Goal: Navigation & Orientation: Find specific page/section

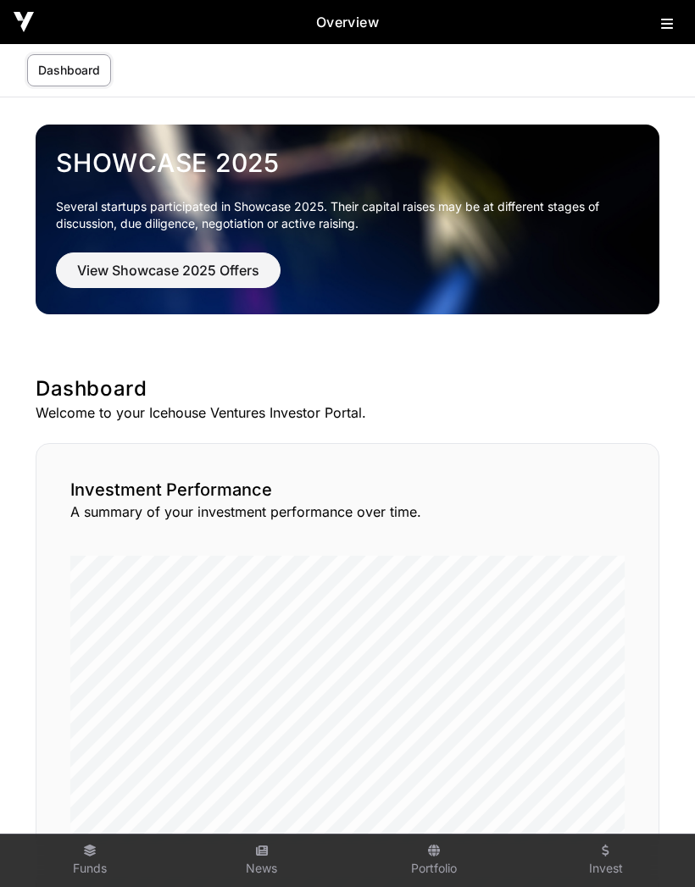
click at [668, 21] on icon at bounding box center [667, 24] width 12 height 14
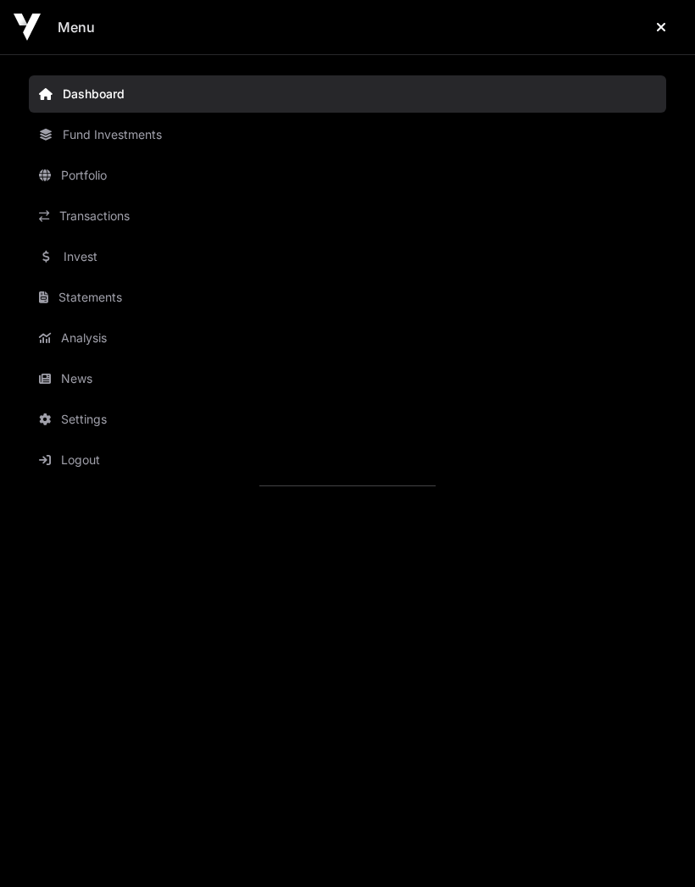
click at [92, 173] on link "Portfolio" at bounding box center [347, 175] width 637 height 37
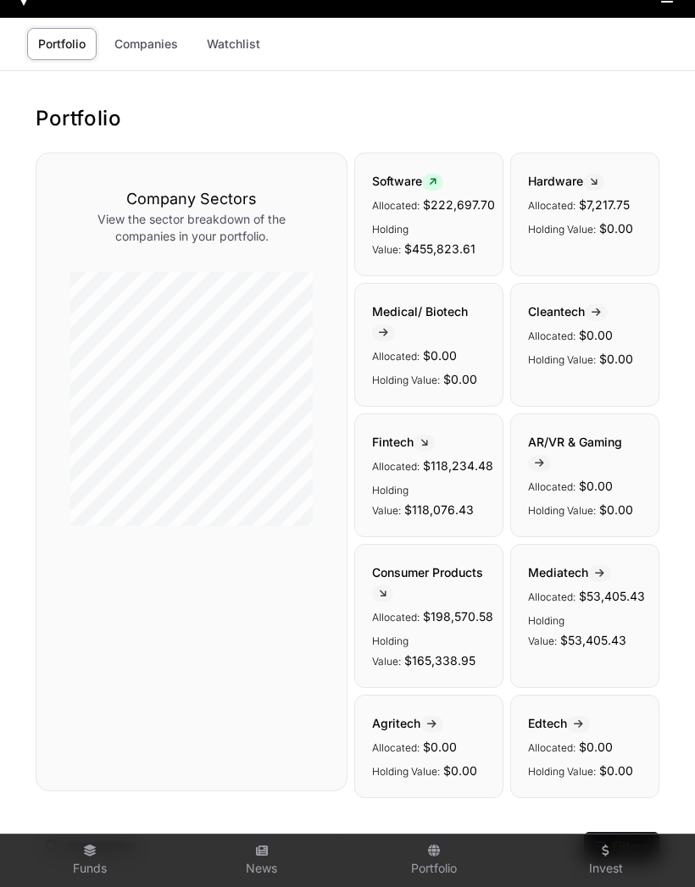
scroll to position [27, 0]
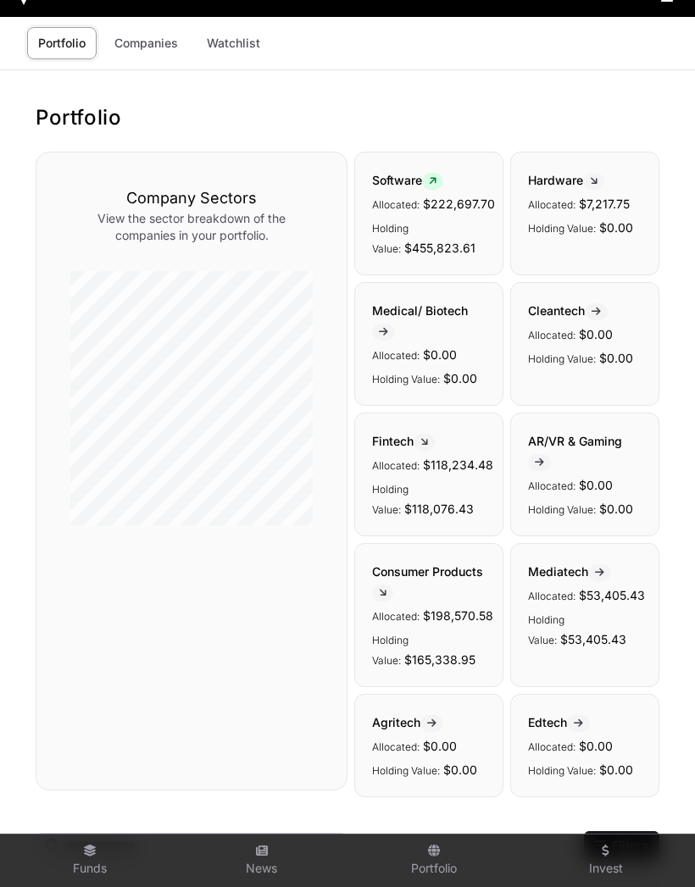
click at [153, 51] on link "Companies" at bounding box center [146, 43] width 86 height 32
click at [148, 51] on link "Companies" at bounding box center [146, 43] width 86 height 32
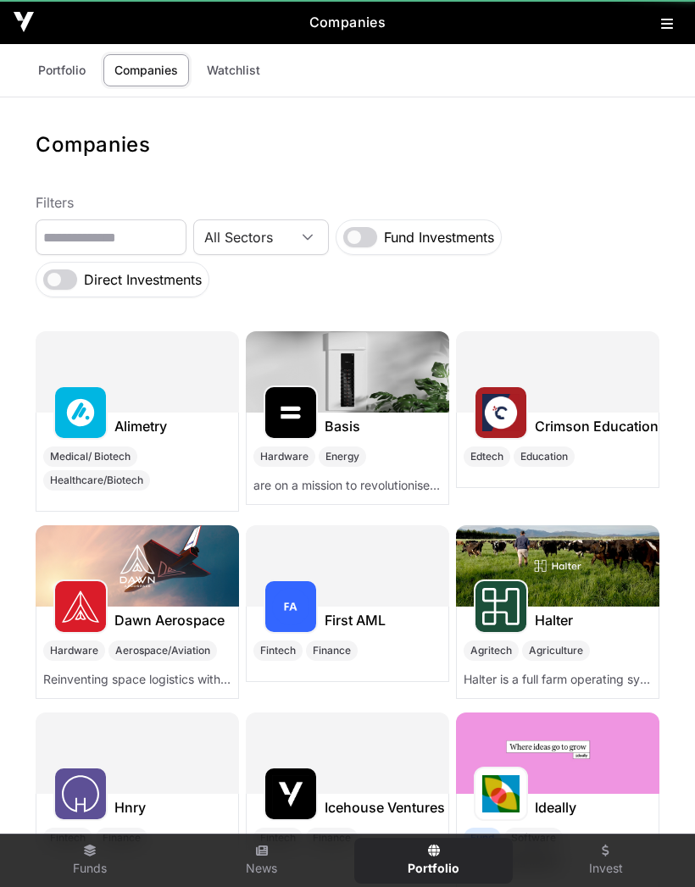
click at [152, 69] on link "Companies" at bounding box center [146, 70] width 86 height 32
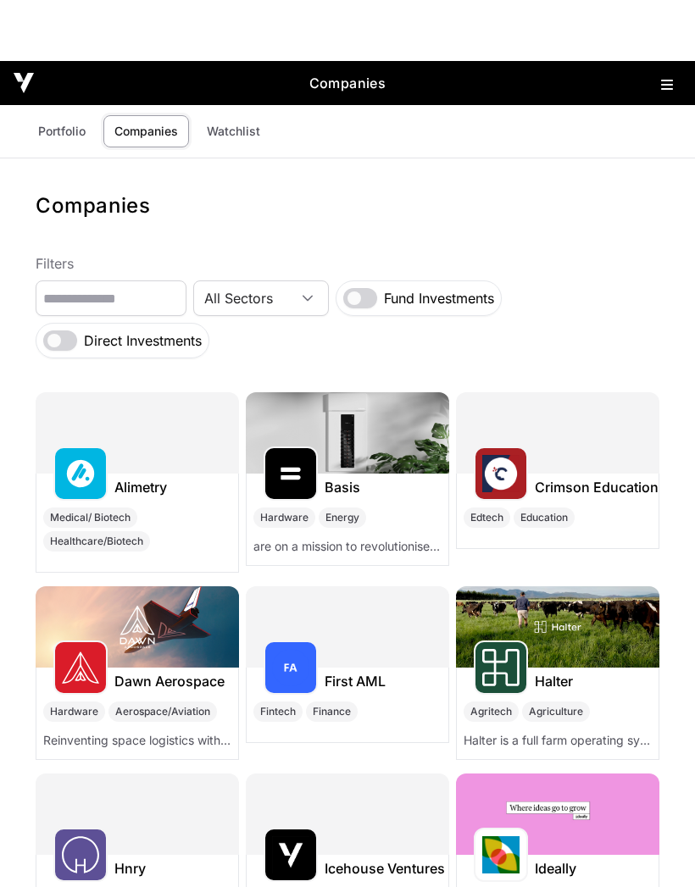
click at [67, 73] on link "Portfolio" at bounding box center [61, 70] width 69 height 32
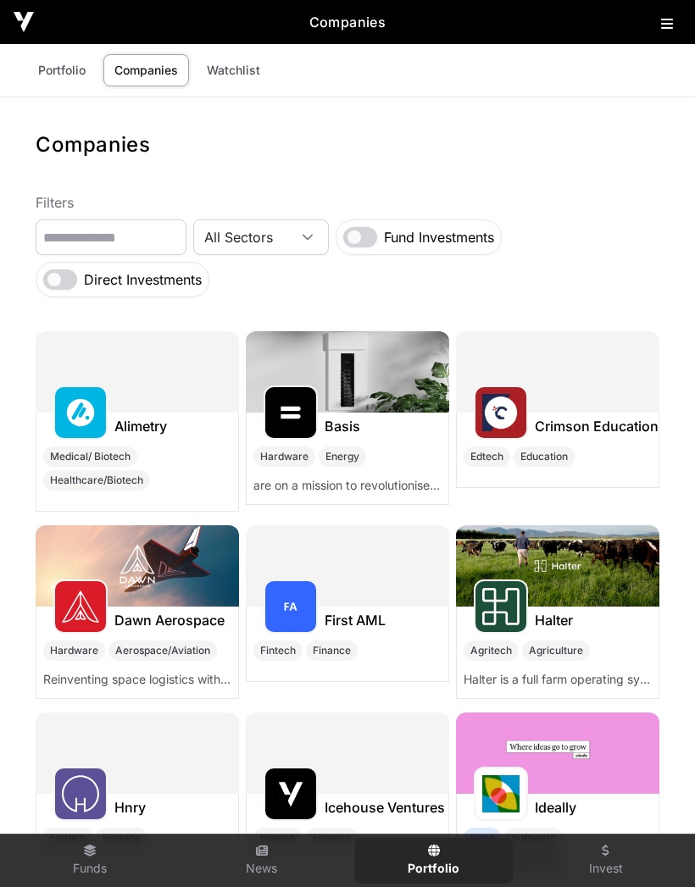
click at [62, 72] on link "Portfolio" at bounding box center [61, 70] width 69 height 32
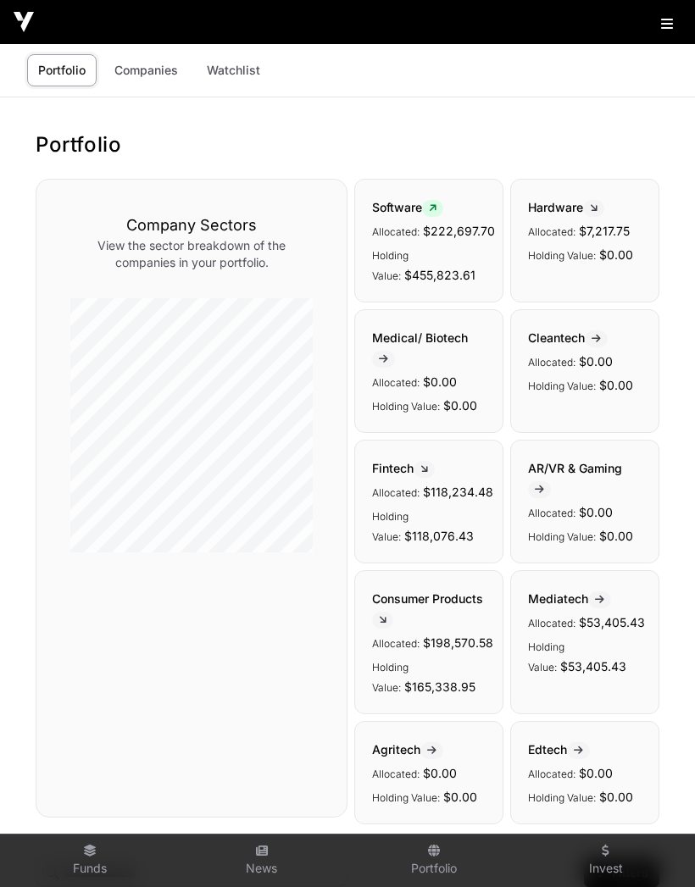
click at [667, 13] on button at bounding box center [671, 20] width 20 height 20
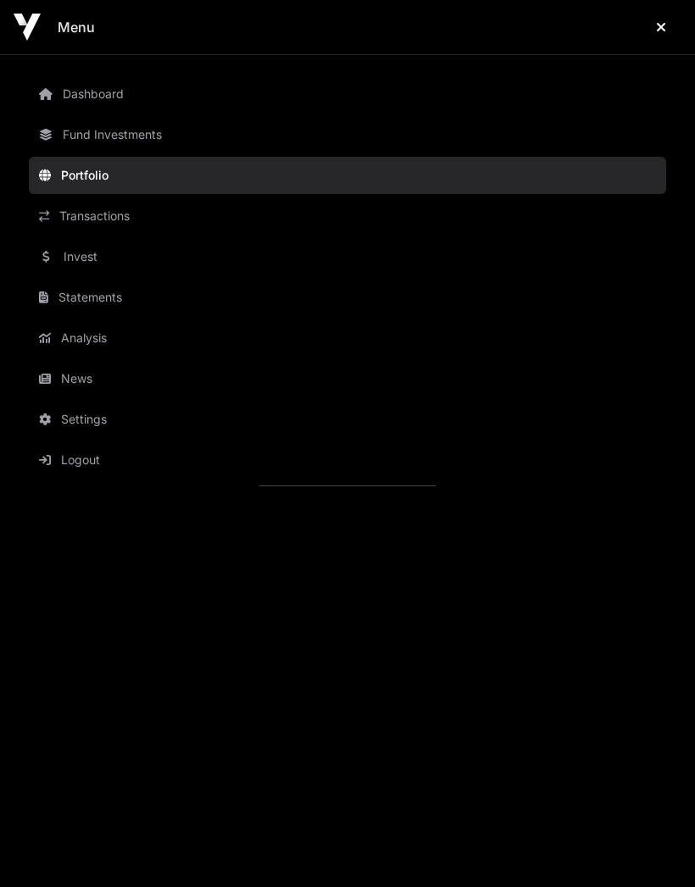
click at [133, 128] on link "Fund Investments" at bounding box center [347, 134] width 637 height 37
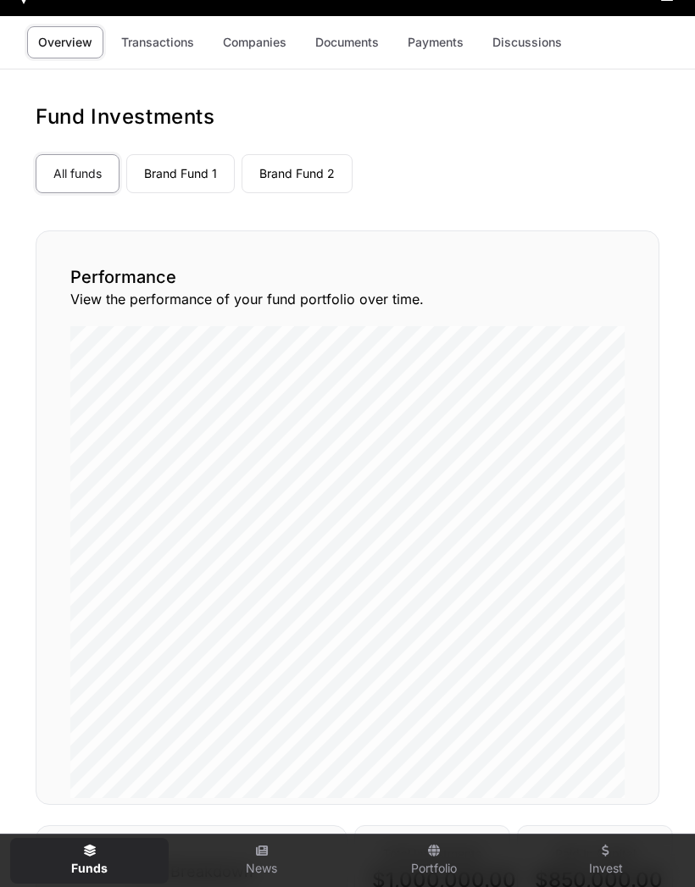
scroll to position [29, 0]
click at [308, 167] on link "Brand Fund 2" at bounding box center [296, 172] width 111 height 39
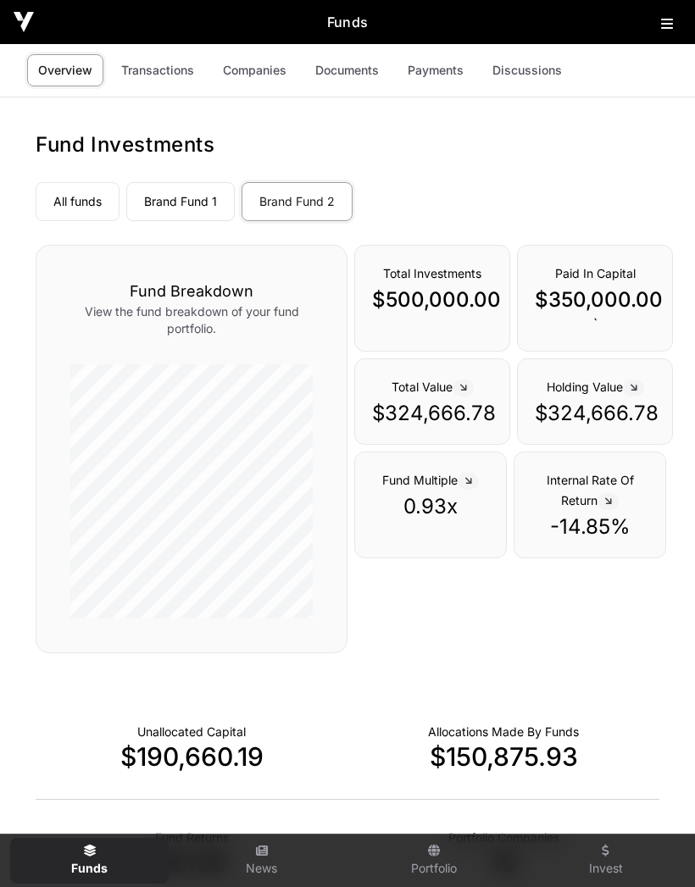
click at [249, 75] on link "Companies" at bounding box center [255, 70] width 86 height 32
